Goal: Transaction & Acquisition: Book appointment/travel/reservation

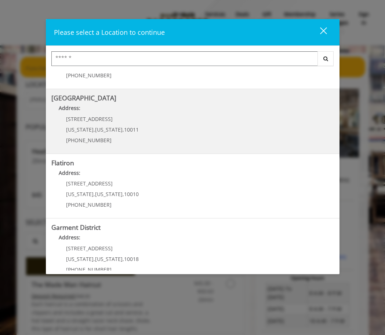
scroll to position [123, 0]
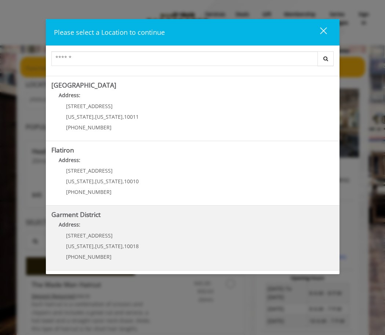
click at [134, 223] on District "Address:" at bounding box center [192, 227] width 282 height 12
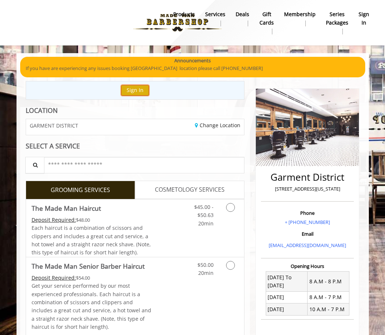
click at [136, 90] on button "Sign In" at bounding box center [135, 90] width 28 height 11
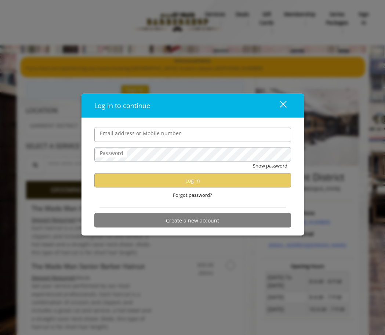
click at [157, 137] on input "Email address or Mobile number" at bounding box center [192, 135] width 197 height 15
type input "**********"
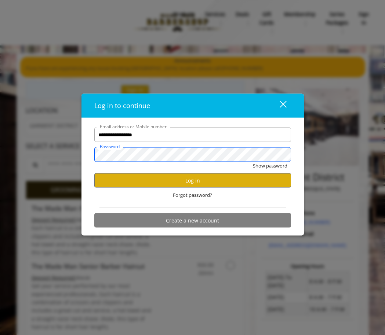
click at [253, 162] on button "Show password" at bounding box center [270, 166] width 34 height 8
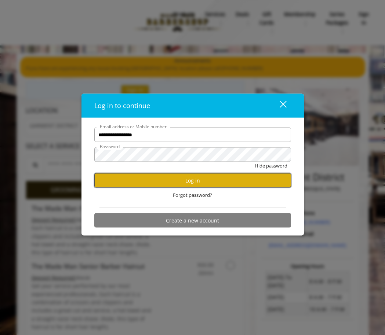
click at [183, 182] on button "Log in" at bounding box center [192, 180] width 197 height 14
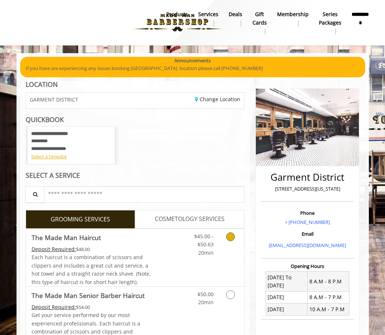
click at [239, 242] on div "Grooming services" at bounding box center [231, 243] width 25 height 28
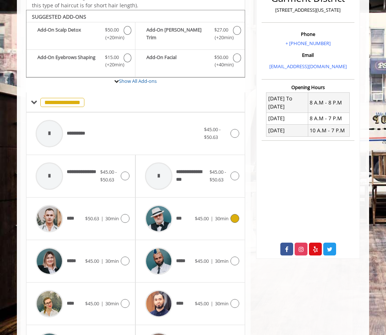
scroll to position [189, 0]
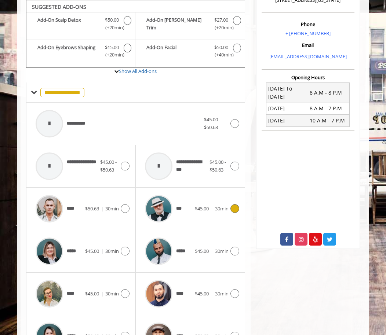
click at [233, 212] on icon at bounding box center [234, 208] width 9 height 9
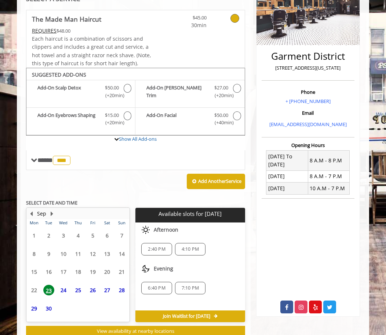
scroll to position [144, 0]
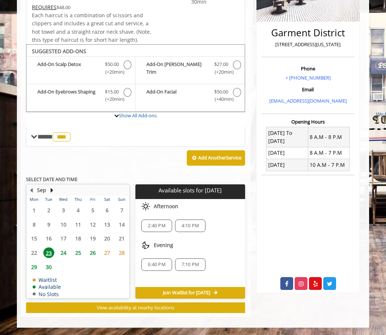
click at [63, 253] on span "24" at bounding box center [63, 252] width 11 height 11
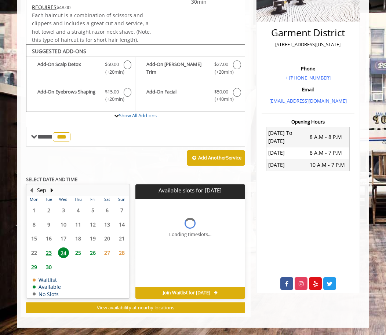
scroll to position [155, 0]
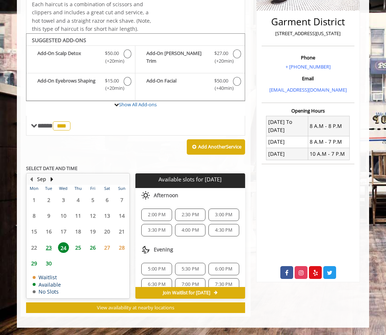
click at [74, 249] on span "25" at bounding box center [78, 247] width 11 height 11
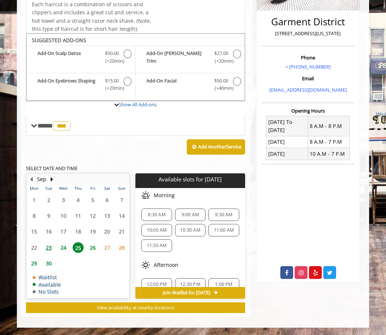
click at [51, 246] on span "23" at bounding box center [48, 247] width 11 height 11
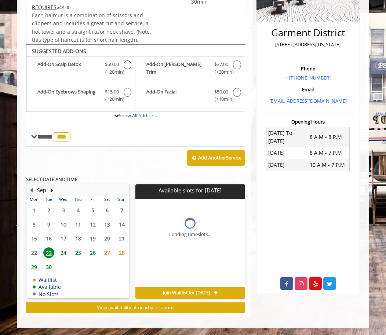
scroll to position [144, 0]
